Goal: Information Seeking & Learning: Learn about a topic

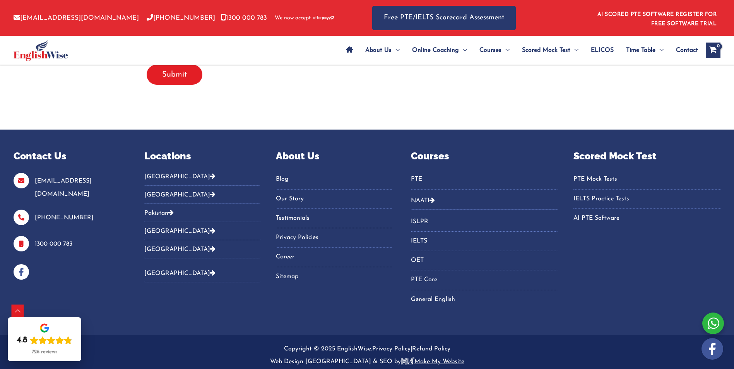
scroll to position [1655, 0]
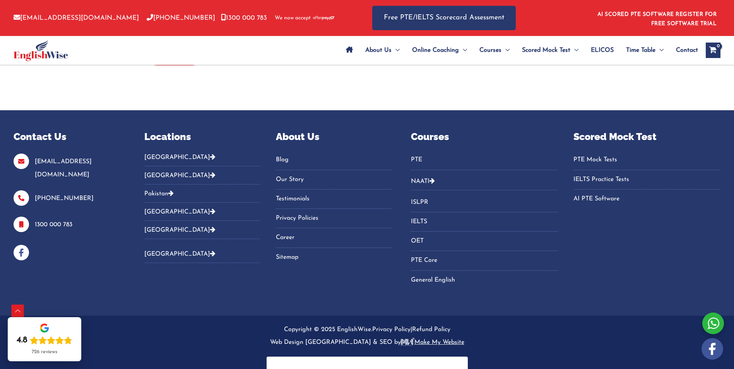
click at [435, 178] on icon "Footer Widget 4" at bounding box center [432, 181] width 5 height 6
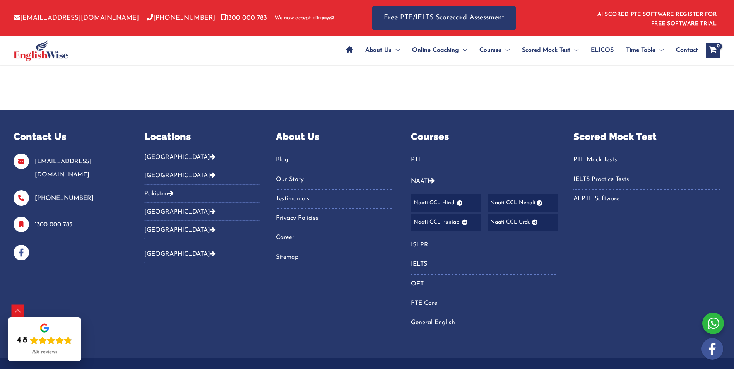
click at [603, 193] on link "AI PTE Software" at bounding box center [646, 199] width 147 height 13
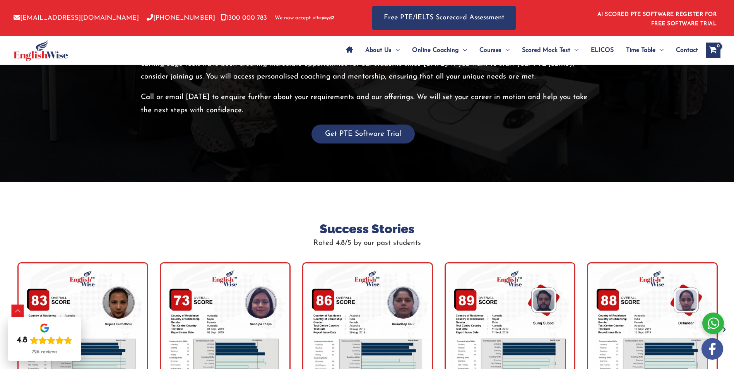
scroll to position [1548, 0]
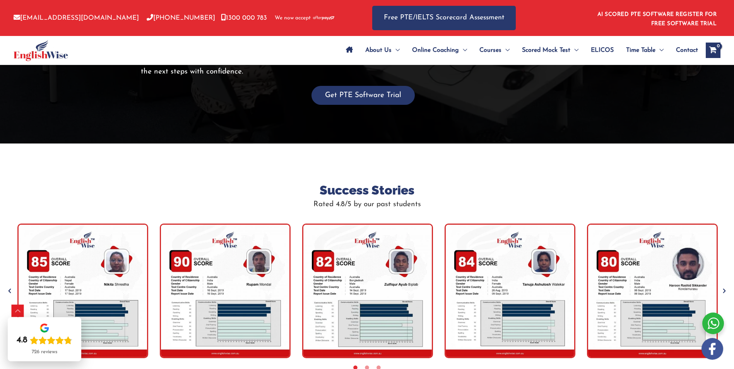
click at [10, 287] on icon "Previous" at bounding box center [10, 291] width 8 height 8
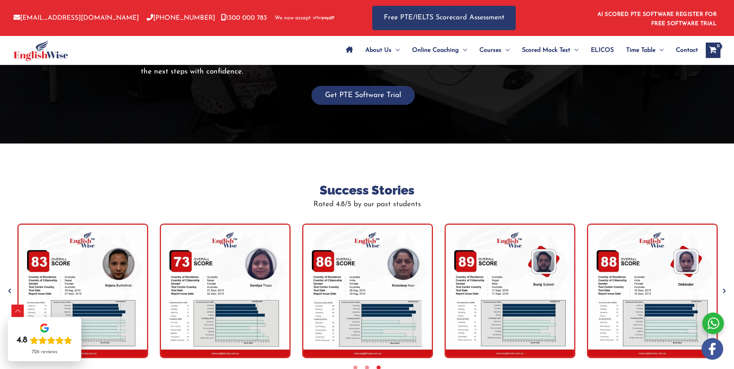
click at [725, 291] on icon "Next" at bounding box center [724, 291] width 8 height 8
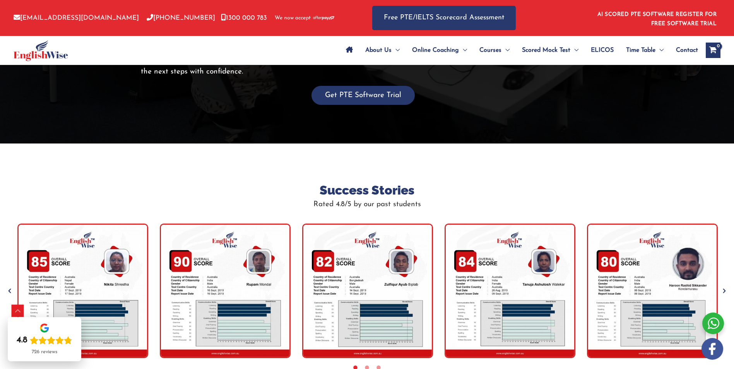
click at [724, 291] on icon "Next" at bounding box center [724, 291] width 8 height 8
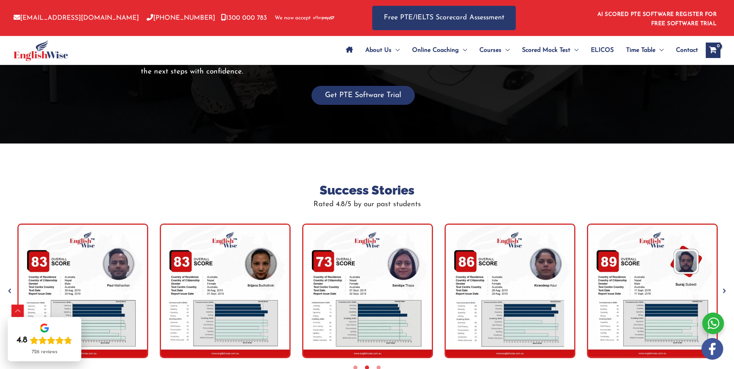
click at [724, 291] on icon "Next" at bounding box center [724, 291] width 8 height 8
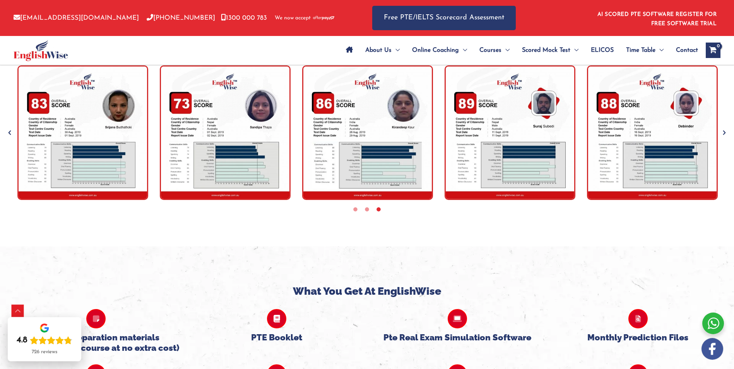
scroll to position [1703, 0]
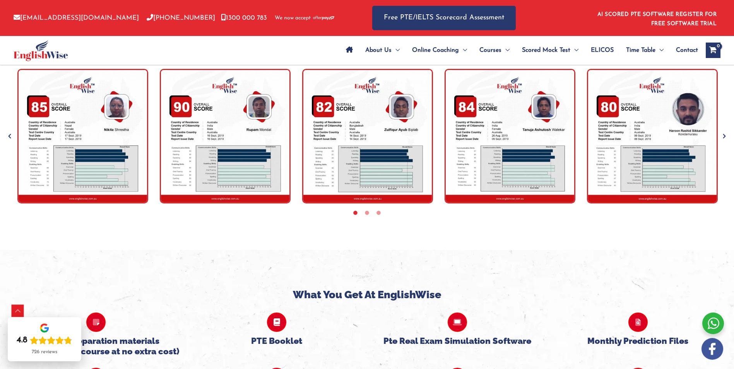
click at [725, 139] on icon "Next" at bounding box center [724, 136] width 8 height 8
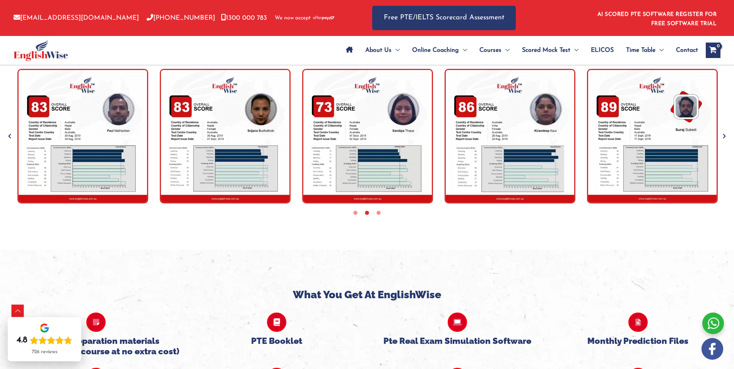
click at [725, 139] on icon "Next" at bounding box center [724, 136] width 8 height 8
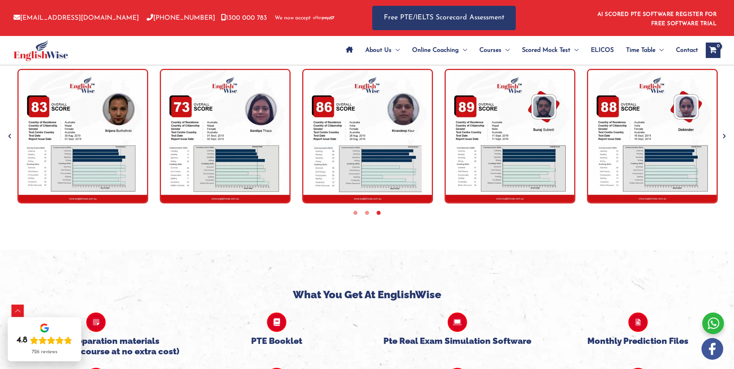
click at [725, 139] on icon "Next" at bounding box center [724, 136] width 8 height 8
